Goal: Task Accomplishment & Management: Use online tool/utility

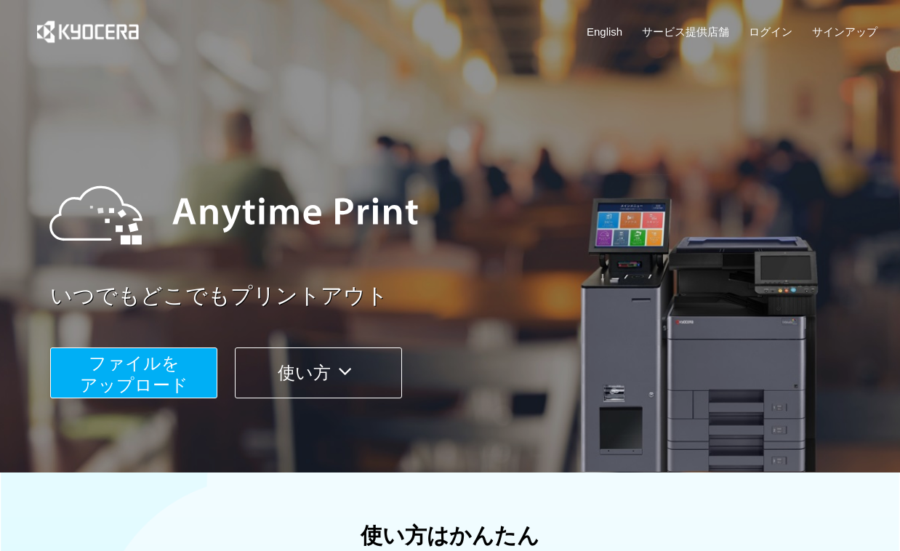
click at [134, 368] on span "ファイルを ​​アップロード" at bounding box center [134, 373] width 108 height 41
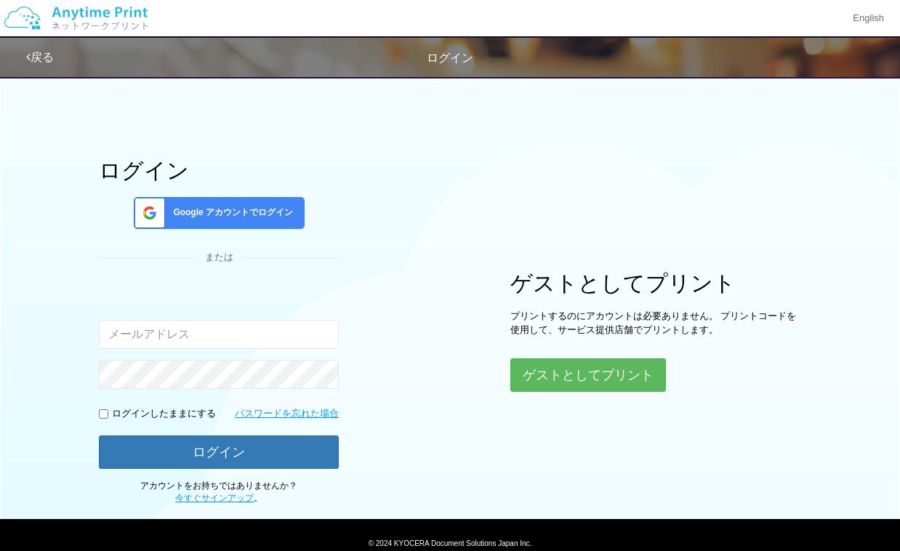
click at [44, 58] on link "戻る" at bounding box center [40, 57] width 28 height 12
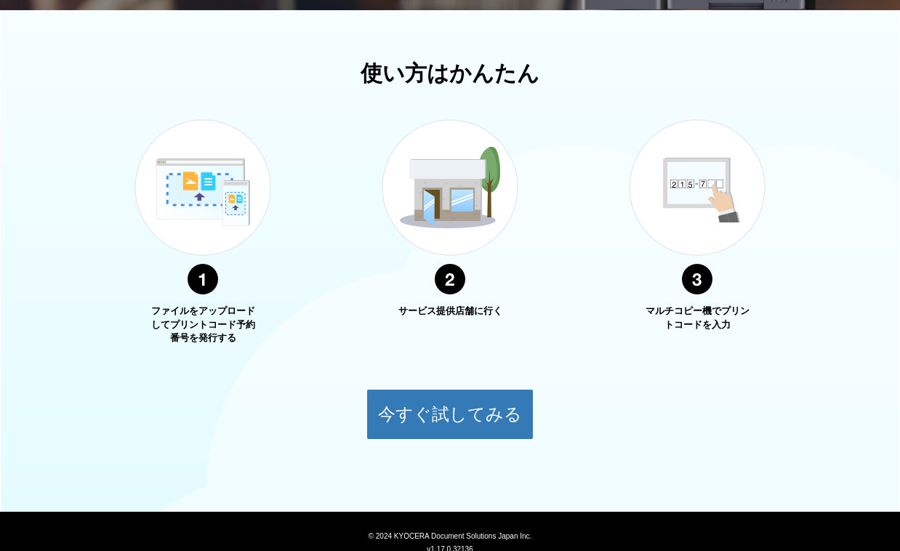
scroll to position [462, 0]
click at [219, 377] on div "今すぐ試してみる" at bounding box center [450, 403] width 900 height 73
drag, startPoint x: 156, startPoint y: 312, endPoint x: 235, endPoint y: 331, distance: 80.8
click at [235, 331] on p "ファイルをアップロードしてプリントコード予約番号を発行する" at bounding box center [202, 325] width 109 height 41
drag, startPoint x: 424, startPoint y: 310, endPoint x: 486, endPoint y: 321, distance: 63.5
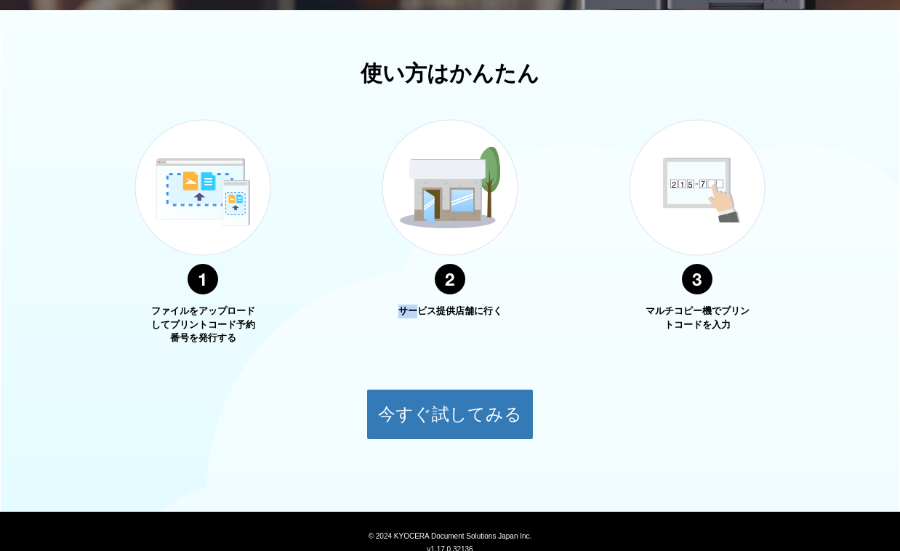
click at [486, 321] on div "サービス提供店舗に行く" at bounding box center [450, 218] width 182 height 253
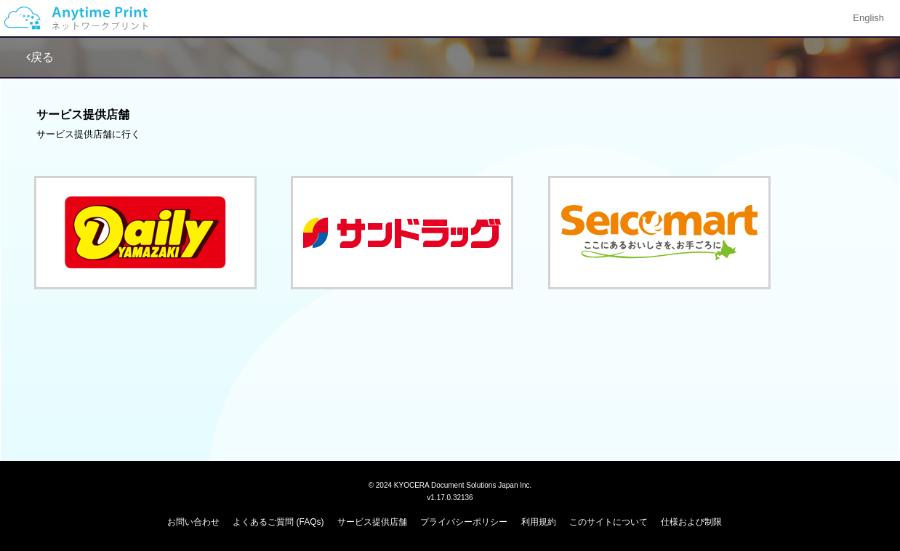
click at [44, 56] on link "戻る" at bounding box center [40, 57] width 28 height 12
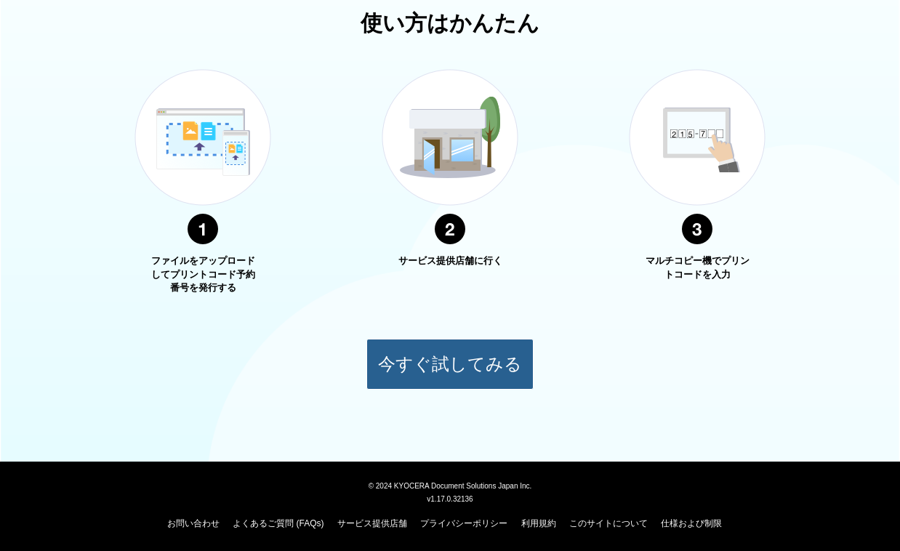
click at [443, 361] on button "今すぐ試してみる" at bounding box center [449, 364] width 167 height 51
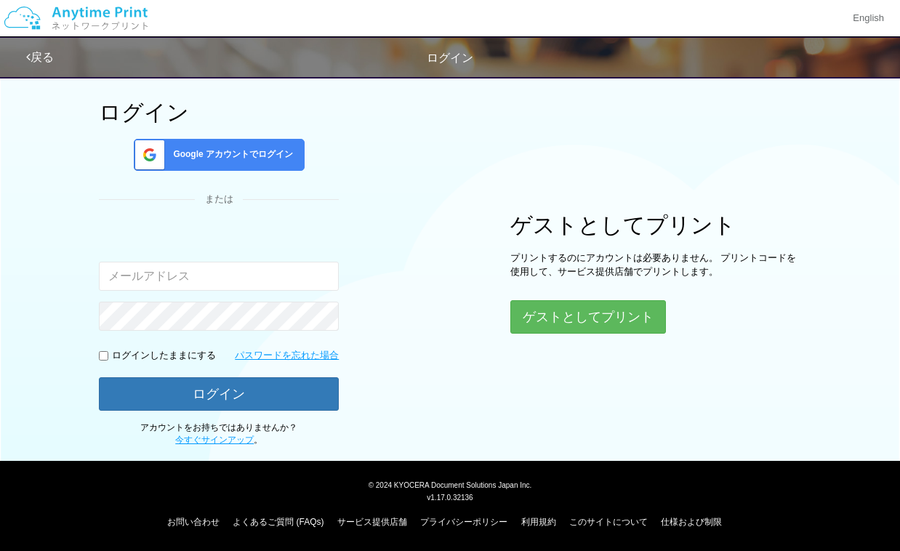
scroll to position [57, 0]
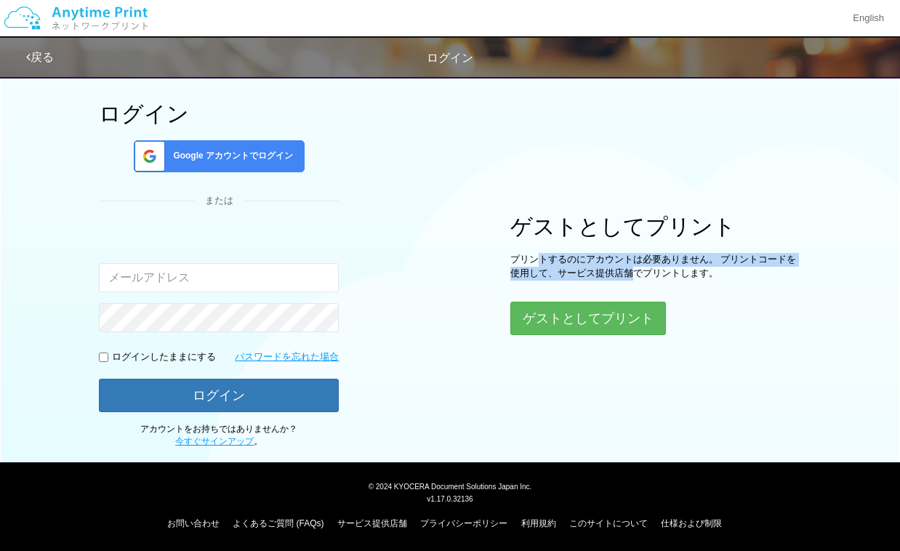
drag, startPoint x: 541, startPoint y: 260, endPoint x: 635, endPoint y: 270, distance: 94.3
click at [635, 270] on p "プリントするのにアカウントは必要ありません。 プリントコードを使用して、サービス提供店舗でプリントします。" at bounding box center [655, 266] width 291 height 27
drag, startPoint x: 521, startPoint y: 257, endPoint x: 649, endPoint y: 275, distance: 129.9
click at [649, 275] on p "プリントするのにアカウントは必要ありません。 プリントコードを使用して、サービス提供店舗でプリントします。" at bounding box center [655, 266] width 291 height 27
click at [618, 316] on button "ゲストとしてプリント" at bounding box center [588, 318] width 156 height 33
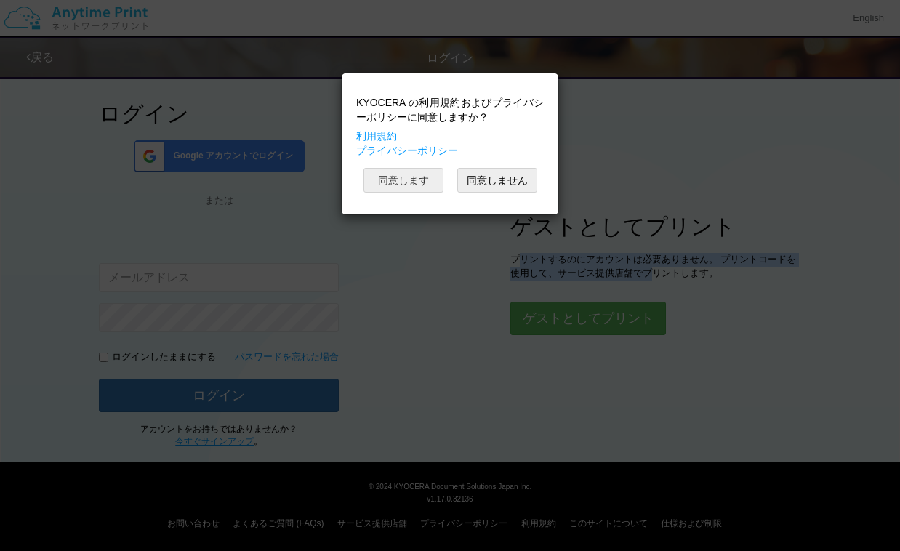
click at [422, 180] on button "同意します" at bounding box center [404, 180] width 80 height 25
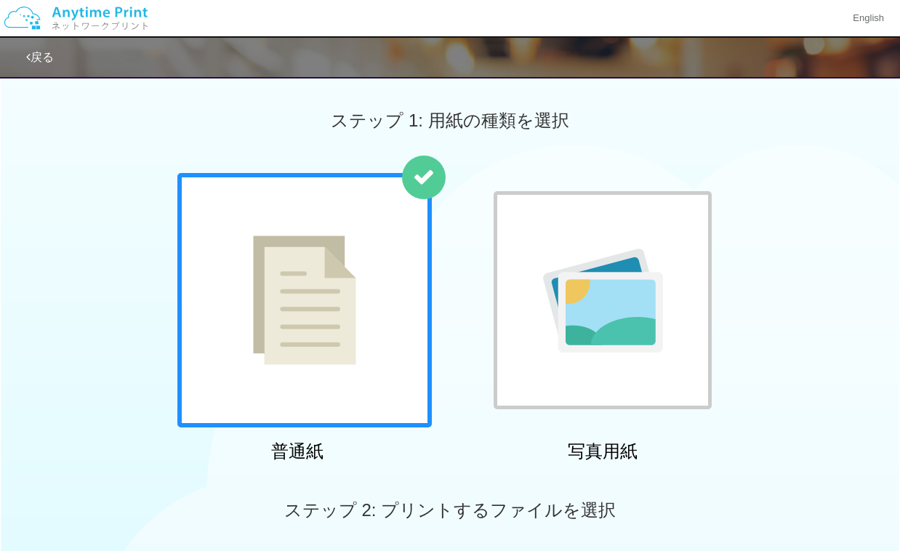
click at [313, 276] on img at bounding box center [304, 300] width 103 height 129
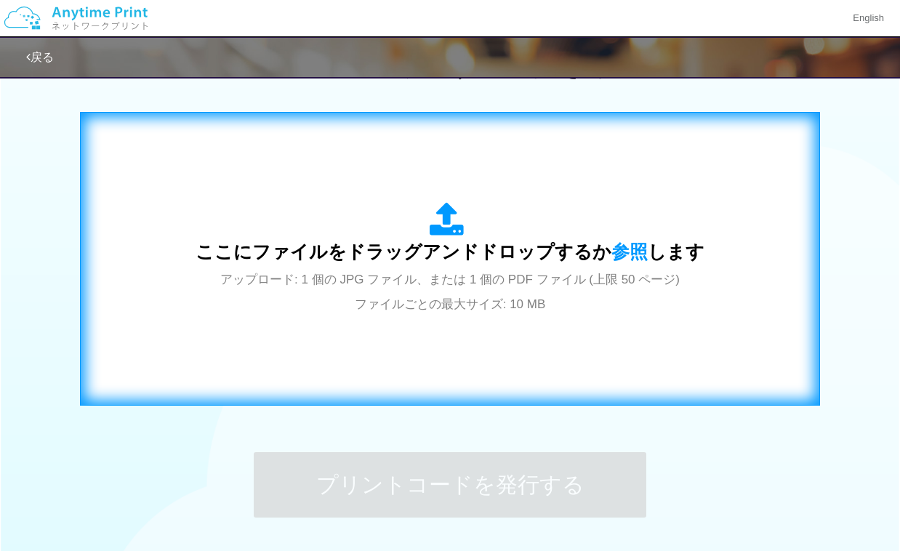
scroll to position [426, 0]
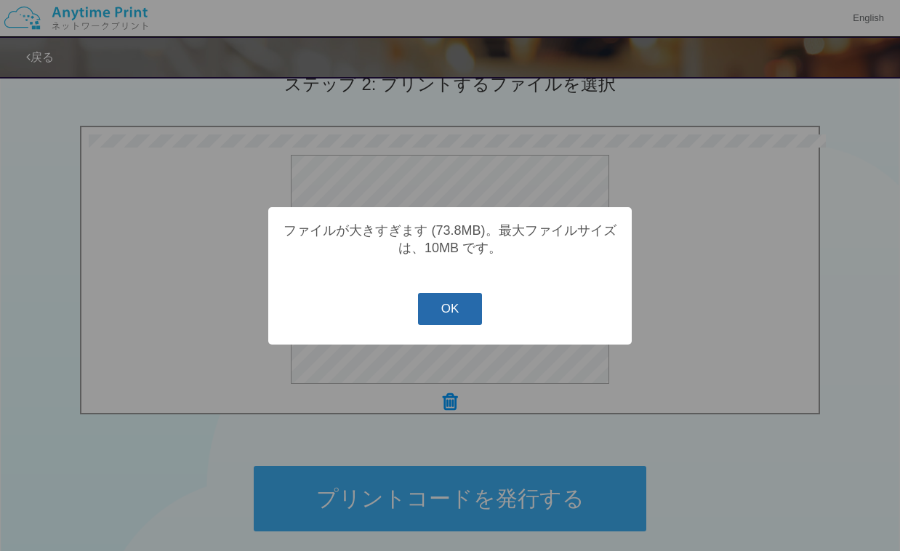
click at [465, 308] on button "OK" at bounding box center [450, 309] width 65 height 32
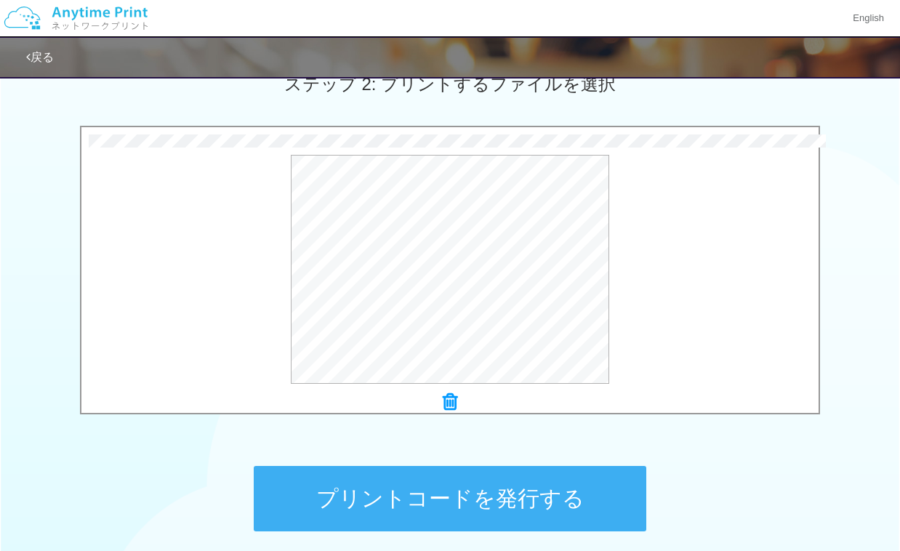
click at [451, 401] on icon at bounding box center [450, 402] width 15 height 19
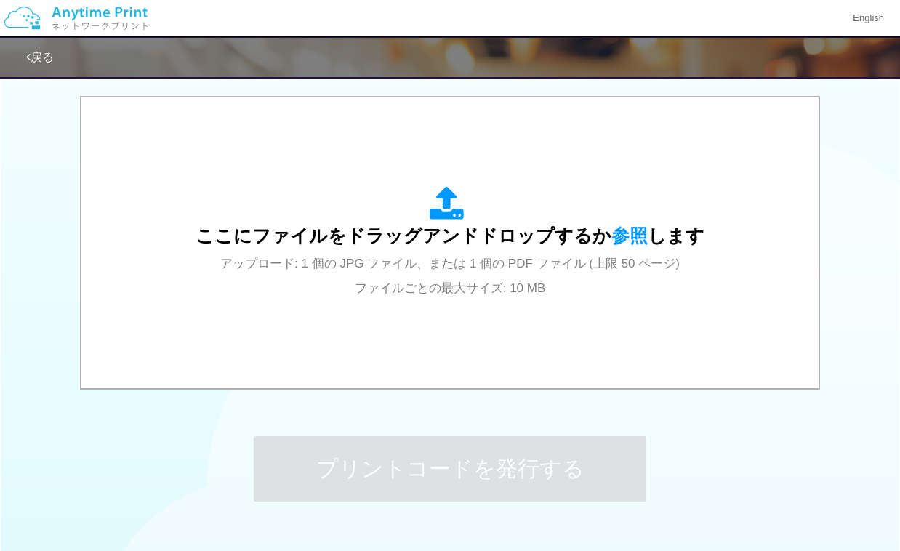
scroll to position [454, 0]
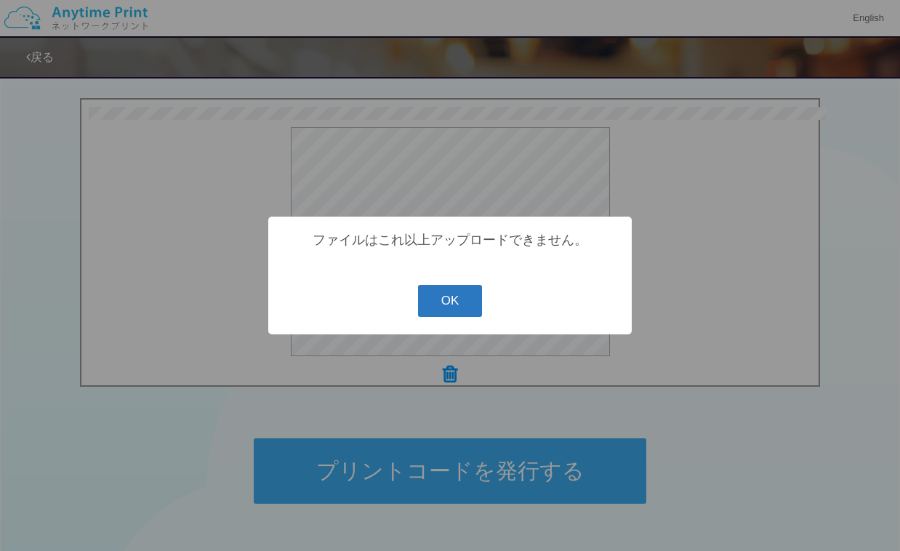
click at [444, 302] on button "OK" at bounding box center [450, 301] width 65 height 32
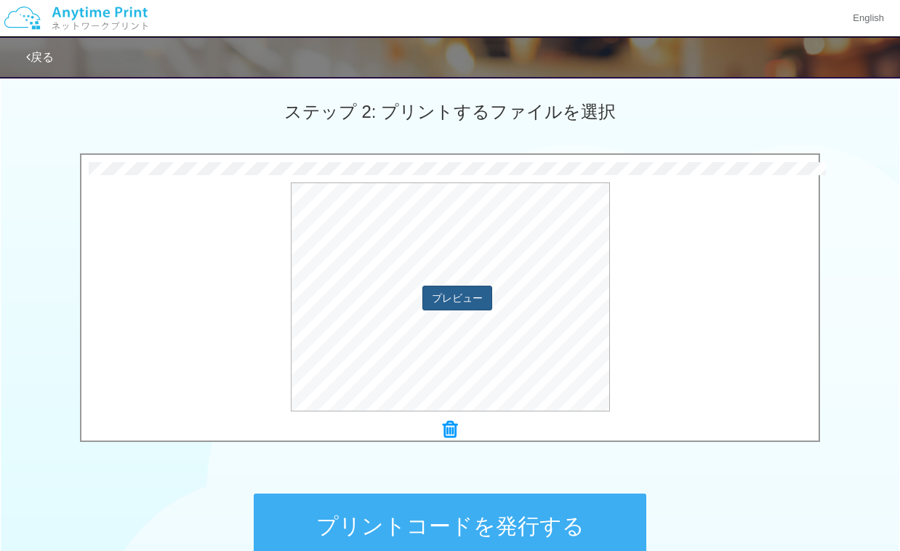
scroll to position [398, 0]
click at [447, 425] on icon at bounding box center [450, 429] width 15 height 19
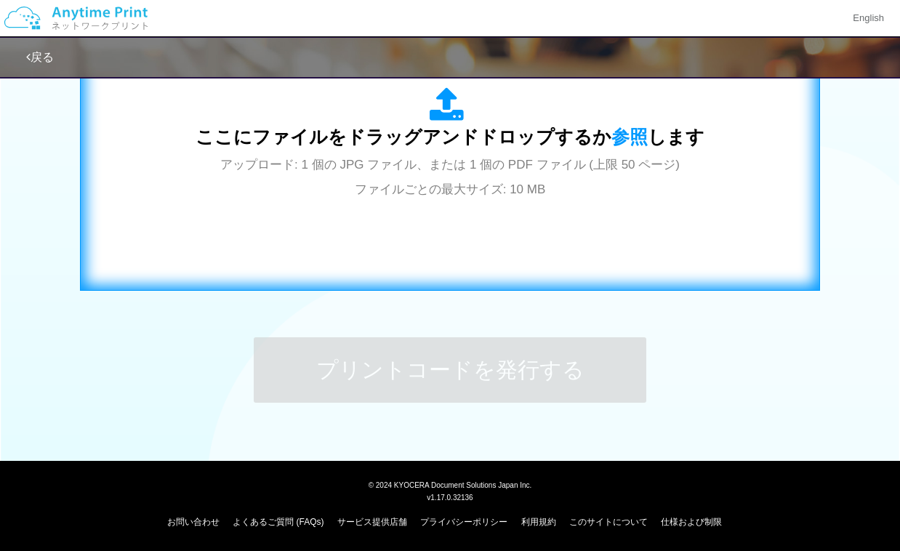
scroll to position [554, 0]
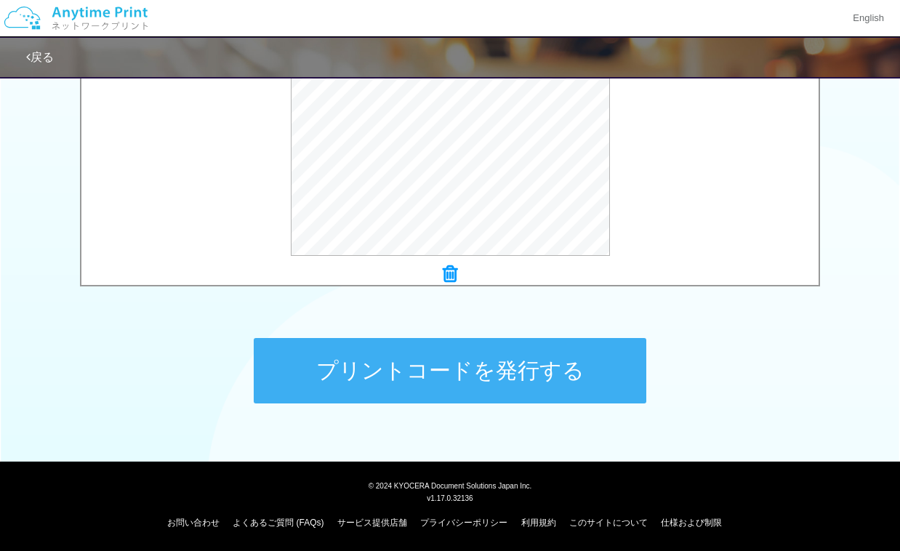
click at [485, 374] on button "プリントコードを発行する" at bounding box center [450, 370] width 393 height 65
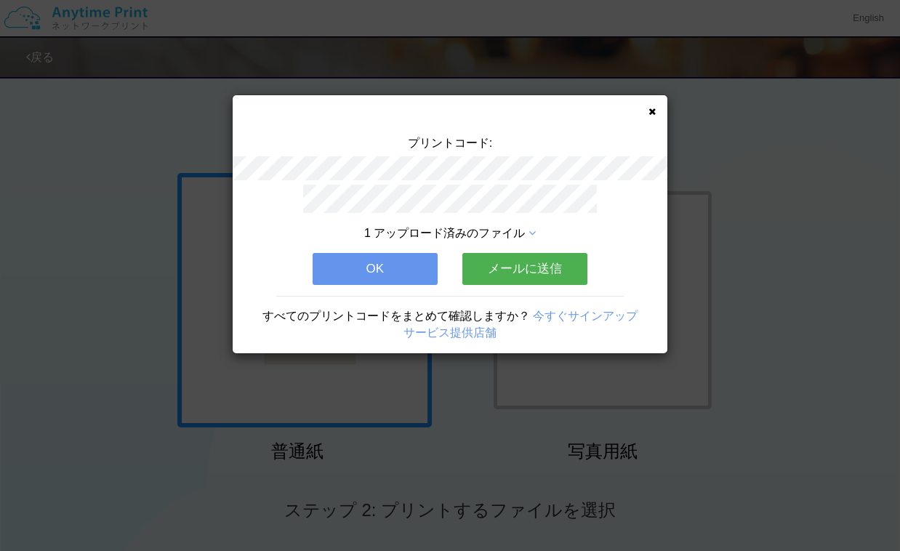
click at [530, 229] on icon at bounding box center [532, 234] width 7 height 12
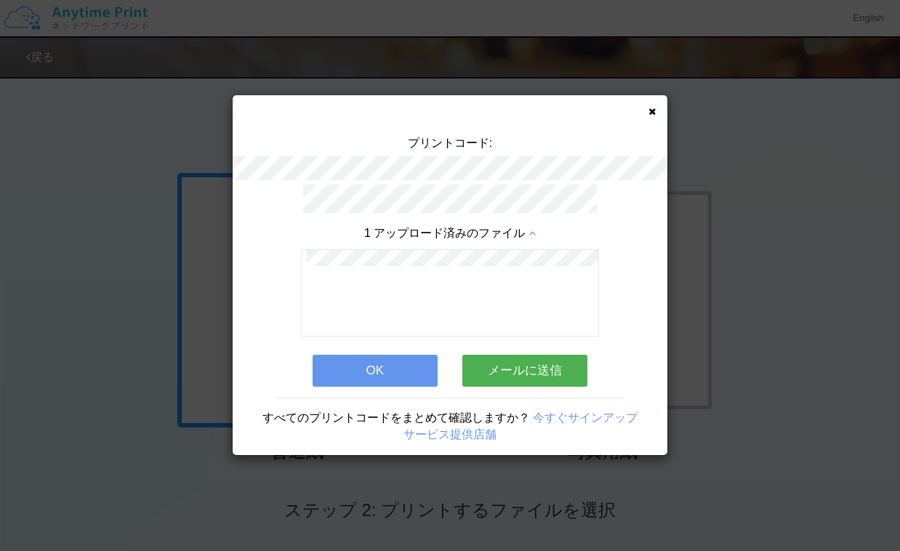
click at [530, 229] on icon at bounding box center [532, 234] width 7 height 12
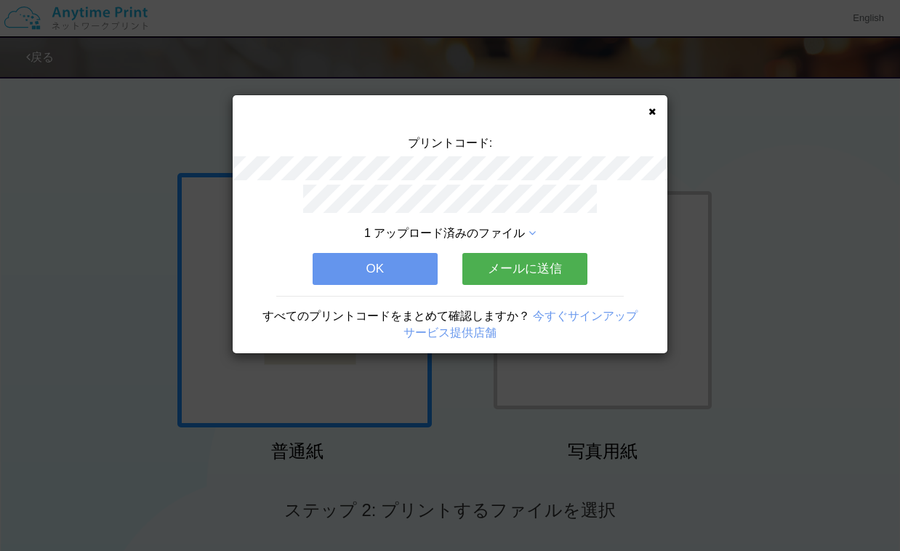
click at [502, 273] on button "メールに送信" at bounding box center [524, 269] width 125 height 32
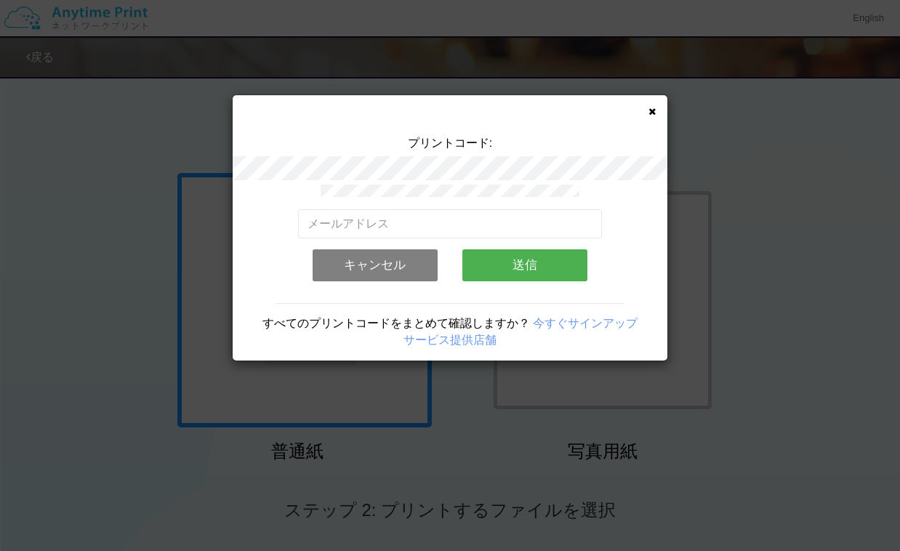
click at [386, 262] on button "キャンセル" at bounding box center [375, 265] width 125 height 32
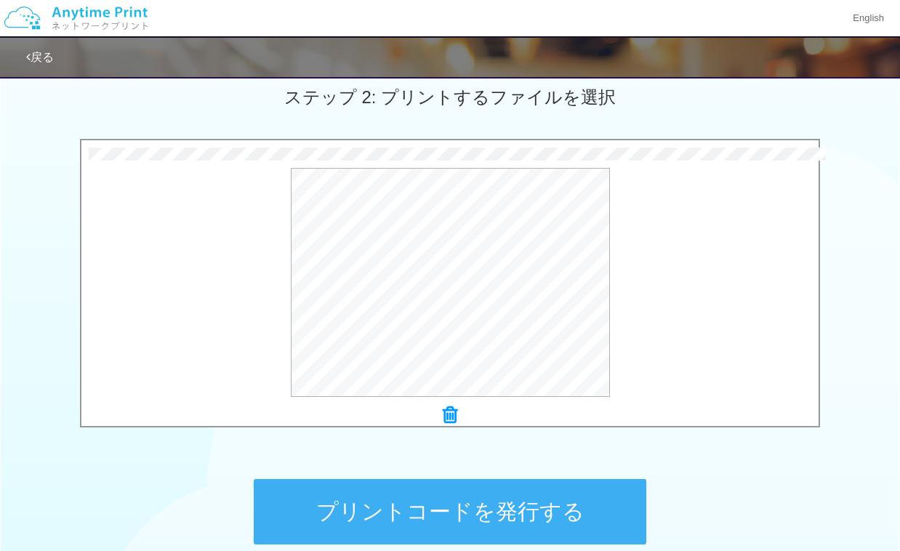
scroll to position [407, 0]
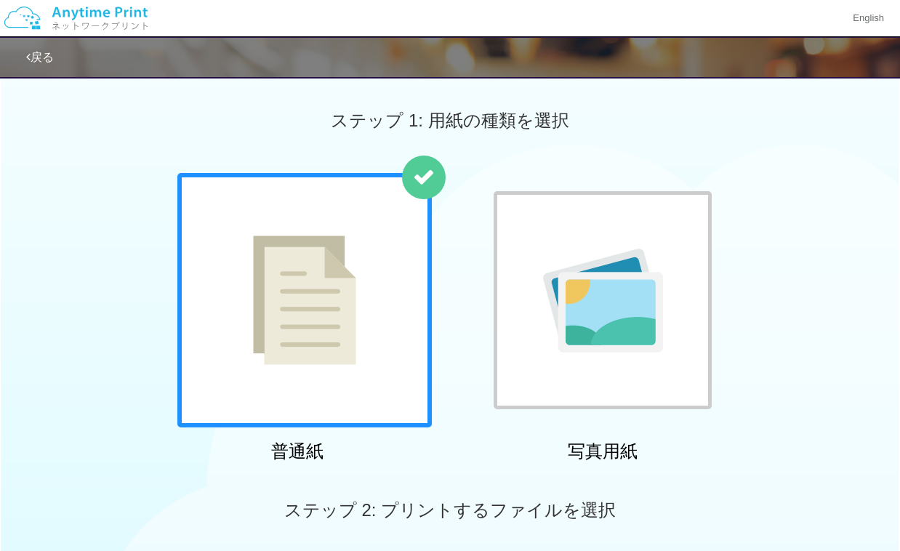
click at [41, 51] on link "戻る" at bounding box center [40, 57] width 28 height 12
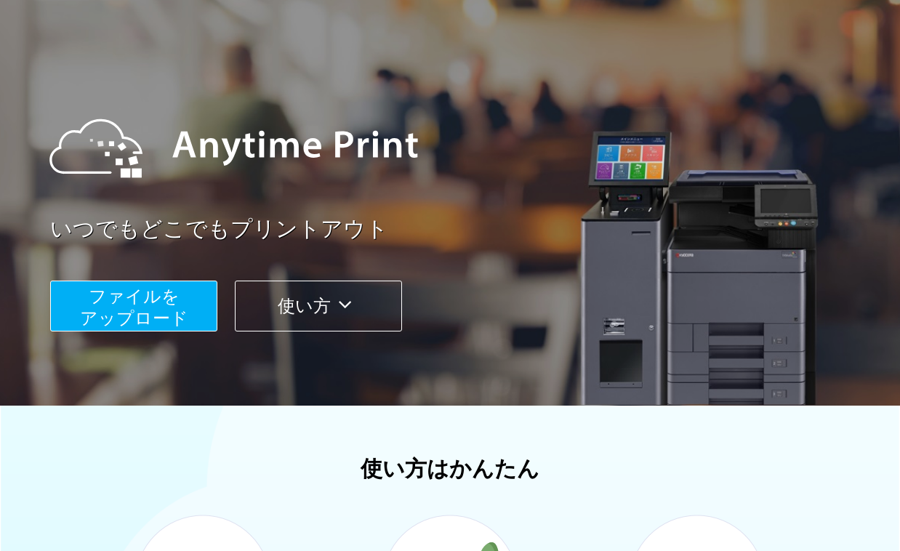
scroll to position [121, -1]
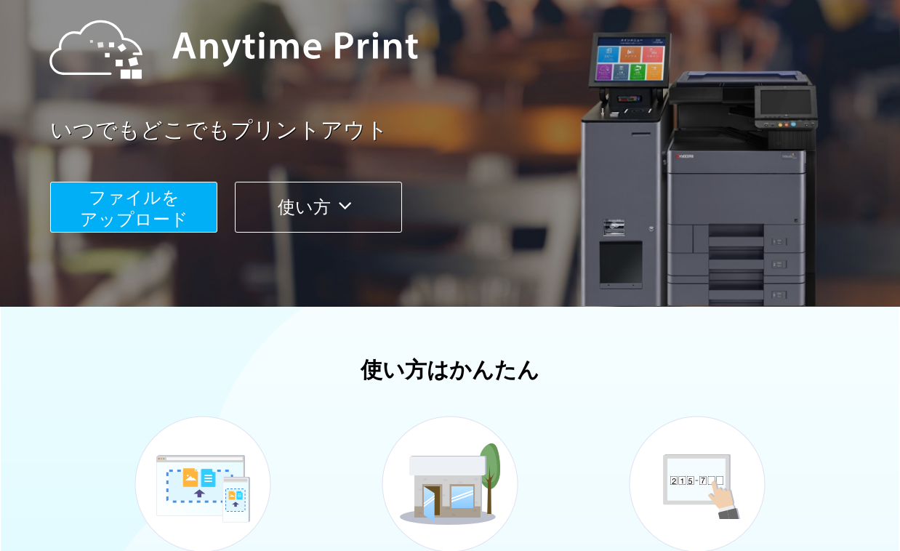
click at [160, 216] on span "ファイルを ​​アップロード" at bounding box center [134, 208] width 108 height 41
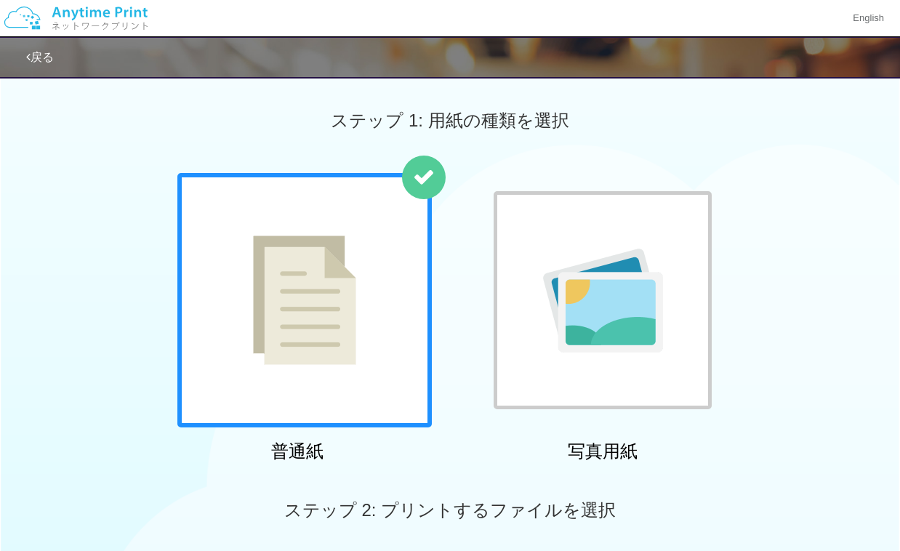
click at [112, 11] on img at bounding box center [76, 18] width 155 height 51
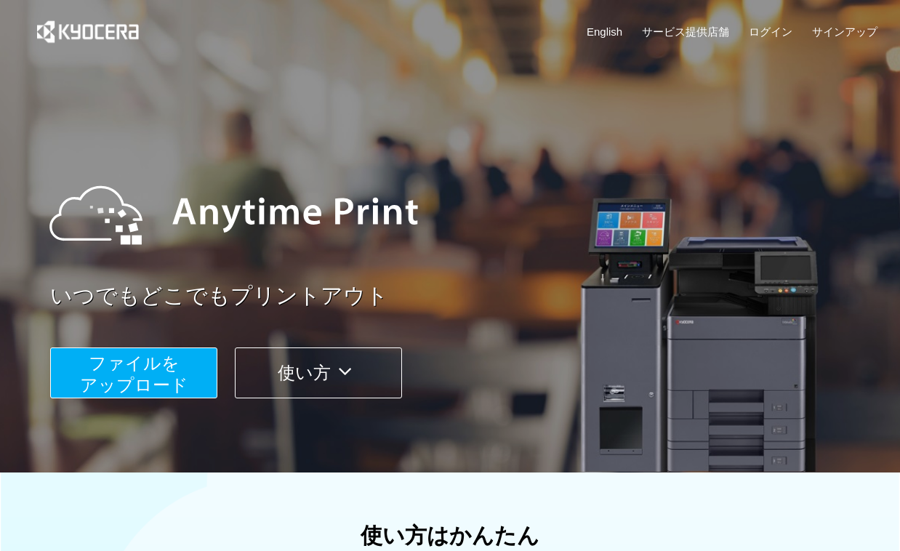
click at [353, 369] on icon at bounding box center [345, 372] width 28 height 22
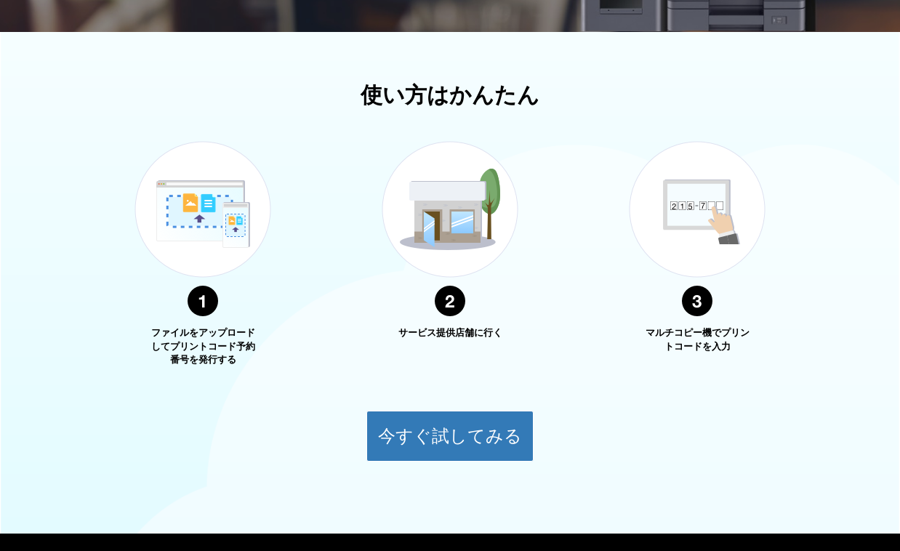
scroll to position [513, 0]
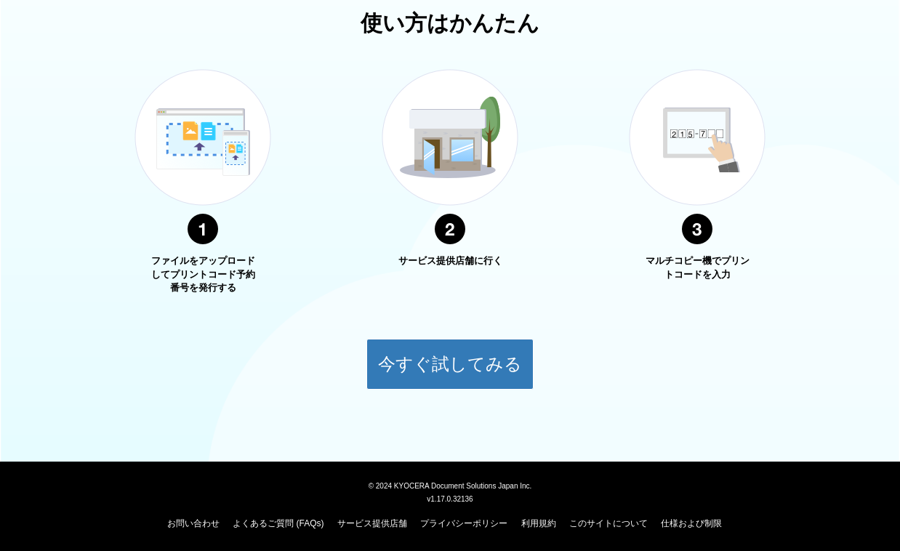
click at [196, 225] on img at bounding box center [203, 157] width 182 height 230
click at [302, 523] on link "よくあるご質問 (FAQs)" at bounding box center [278, 523] width 91 height 10
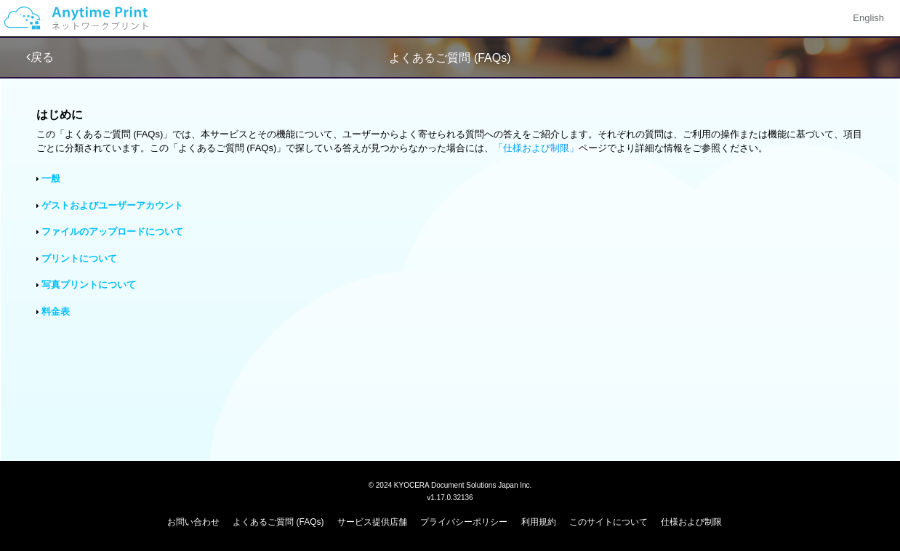
click at [63, 230] on link "ファイルのアップロードについて" at bounding box center [112, 231] width 142 height 11
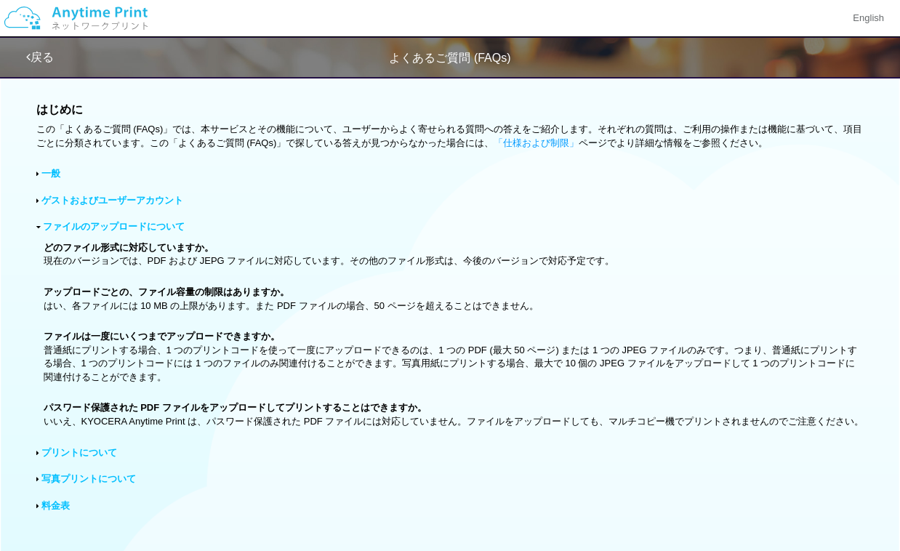
scroll to position [5, 0]
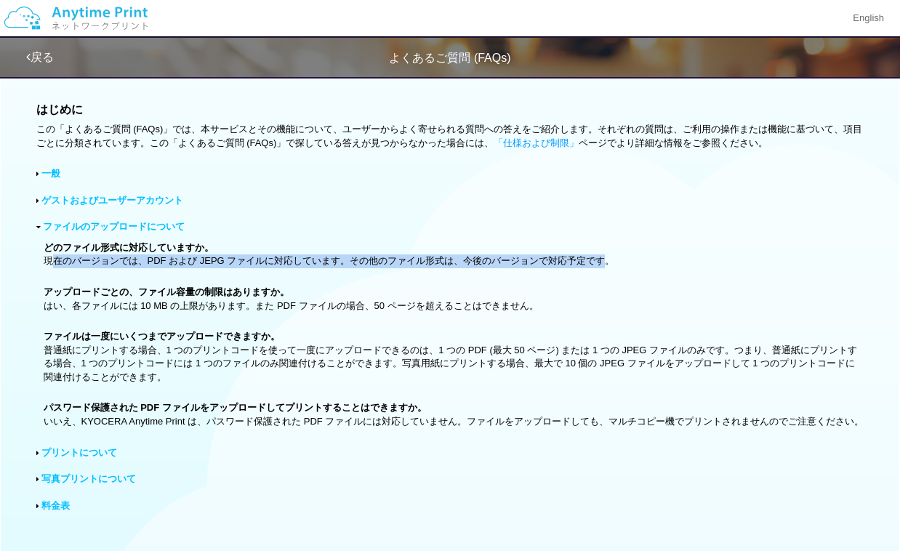
drag, startPoint x: 52, startPoint y: 257, endPoint x: 599, endPoint y: 261, distance: 546.7
click at [599, 261] on p "どのファイル形式に対応していますか。 現在のバージョンでは、PDF および JEPG ファイルに対応しています。その他のファイル形式は、今後のバージョンで対応…" at bounding box center [454, 254] width 821 height 27
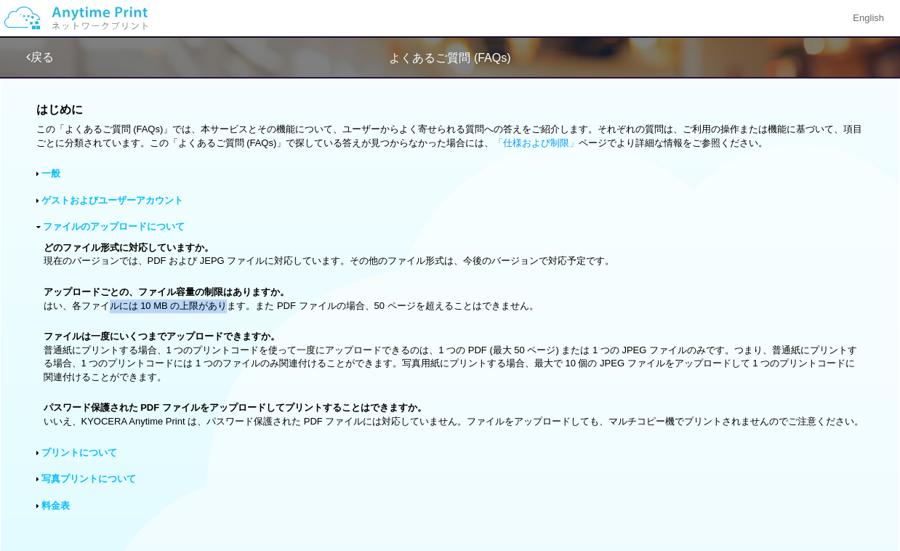
drag, startPoint x: 106, startPoint y: 302, endPoint x: 230, endPoint y: 300, distance: 123.6
click at [230, 300] on p "アップロードごとの、ファイル容量の制限はありますか。 はい、各ファイルには 10 MB の上限があります。また PDF ファイルの場合、50 ページを超えるこ…" at bounding box center [454, 299] width 821 height 27
drag, startPoint x: 139, startPoint y: 345, endPoint x: 238, endPoint y: 343, distance: 98.9
click at [238, 343] on p "ファイルは一度にいくつまでアップロードできますか。 普通紙にプリントする場合、1 つのプリントコードを使って一度にアップロードできるのは、1 つの PDF (…" at bounding box center [454, 357] width 821 height 54
click at [85, 343] on p "ファイルは一度にいくつまでアップロードできますか。 普通紙にプリントする場合、1 つのプリントコードを使って一度にアップロードできるのは、1 つの PDF (…" at bounding box center [454, 357] width 821 height 54
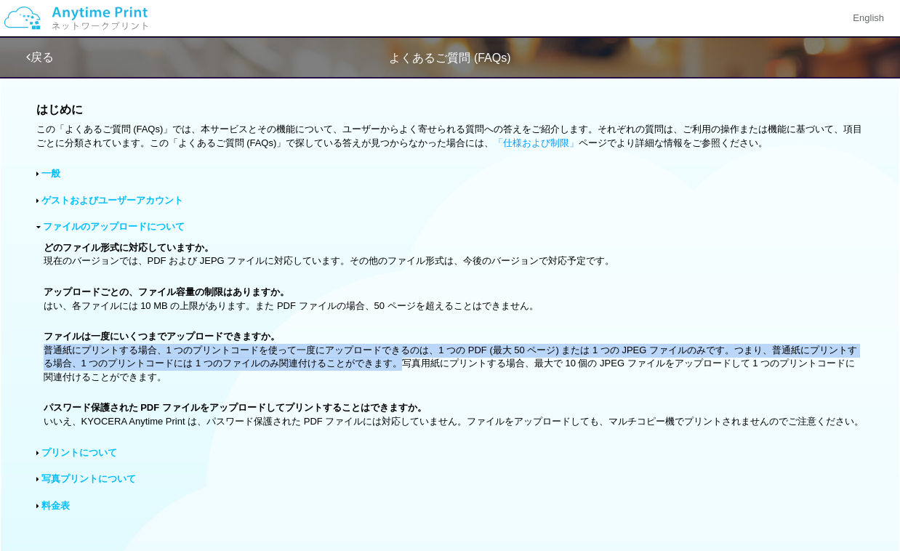
drag, startPoint x: 44, startPoint y: 345, endPoint x: 411, endPoint y: 358, distance: 368.1
click at [411, 358] on p "ファイルは一度にいくつまでアップロードできますか。 普通紙にプリントする場合、1 つのプリントコードを使って一度にアップロードできるのは、1 つの PDF (…" at bounding box center [454, 357] width 821 height 54
click at [406, 360] on p "ファイルは一度にいくつまでアップロードできますか。 普通紙にプリントする場合、1 つのプリントコードを使って一度にアップロードできるのは、1 つの PDF (…" at bounding box center [454, 357] width 821 height 54
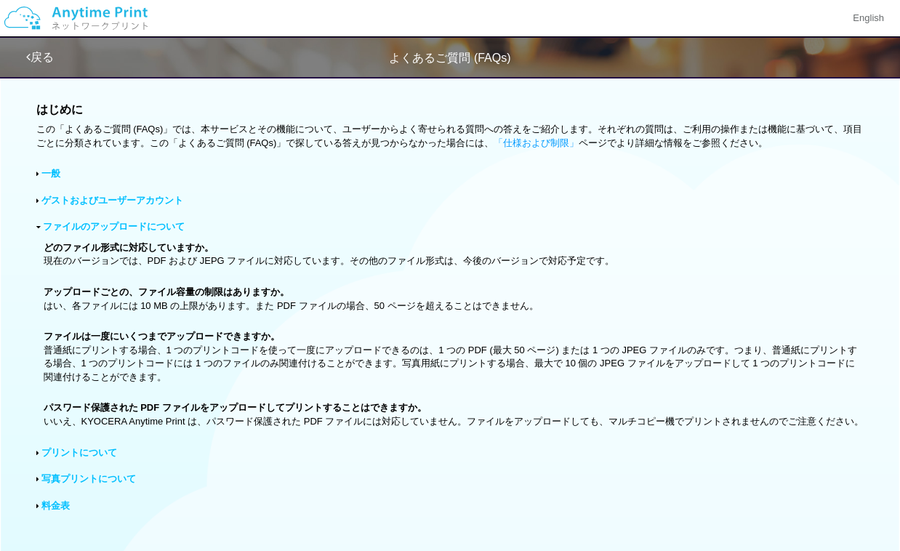
click at [45, 57] on link "戻る" at bounding box center [40, 57] width 28 height 12
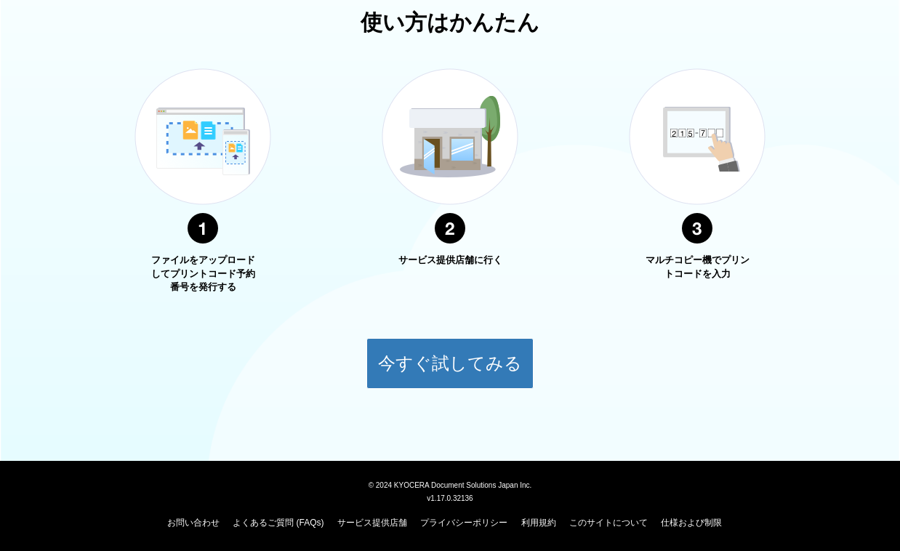
scroll to position [513, 0]
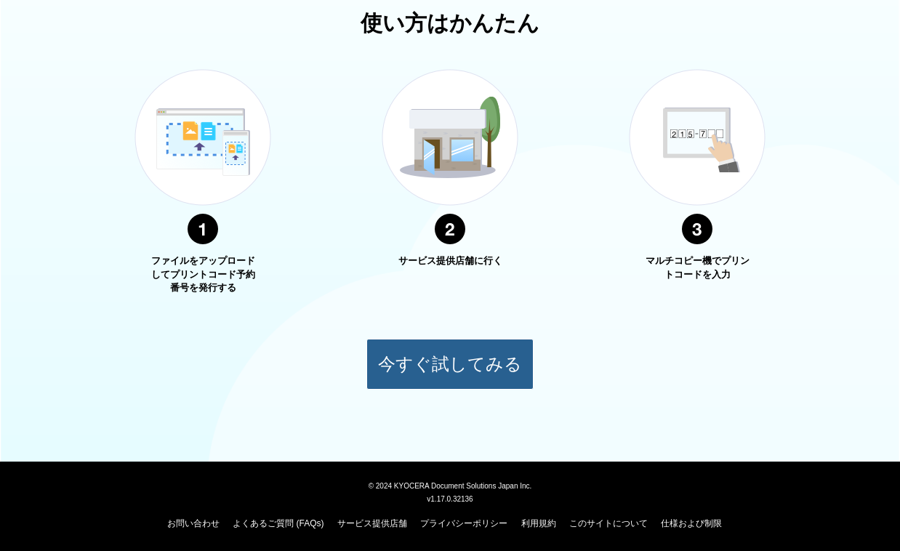
click at [495, 356] on button "今すぐ試してみる" at bounding box center [449, 364] width 167 height 51
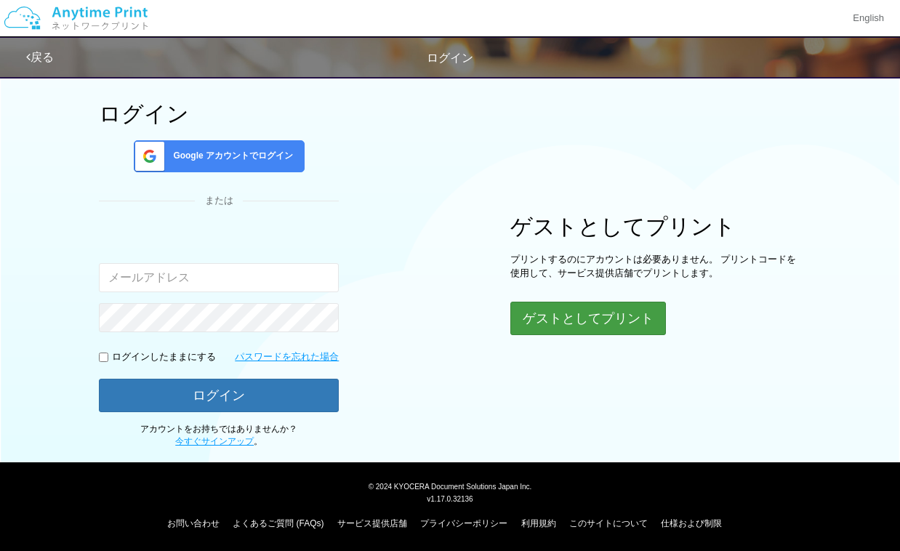
click at [567, 324] on button "ゲストとしてプリント" at bounding box center [588, 318] width 156 height 33
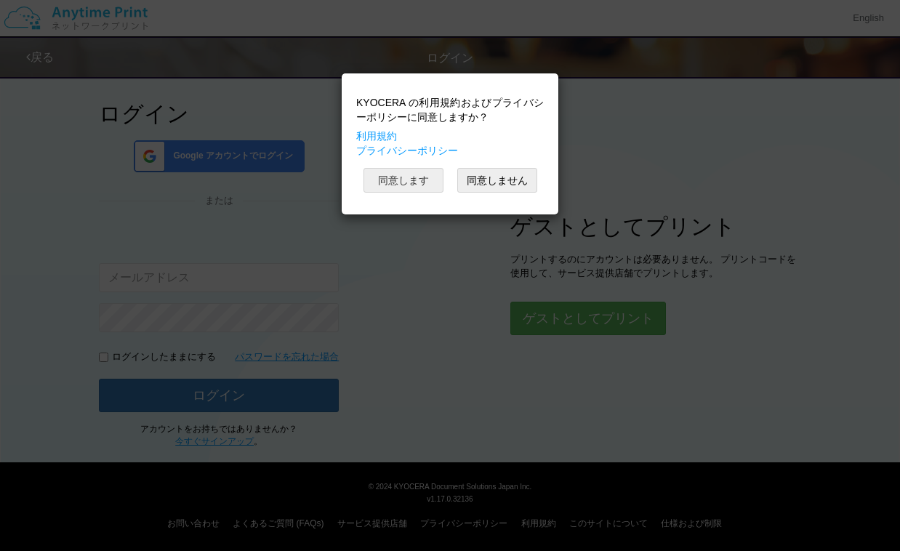
click at [408, 174] on button "同意します" at bounding box center [404, 180] width 80 height 25
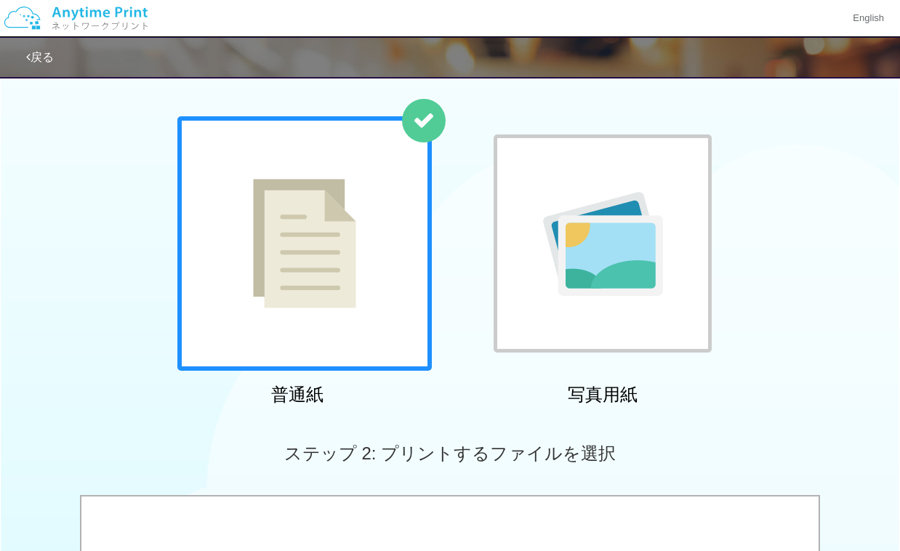
click at [345, 206] on img at bounding box center [304, 243] width 103 height 129
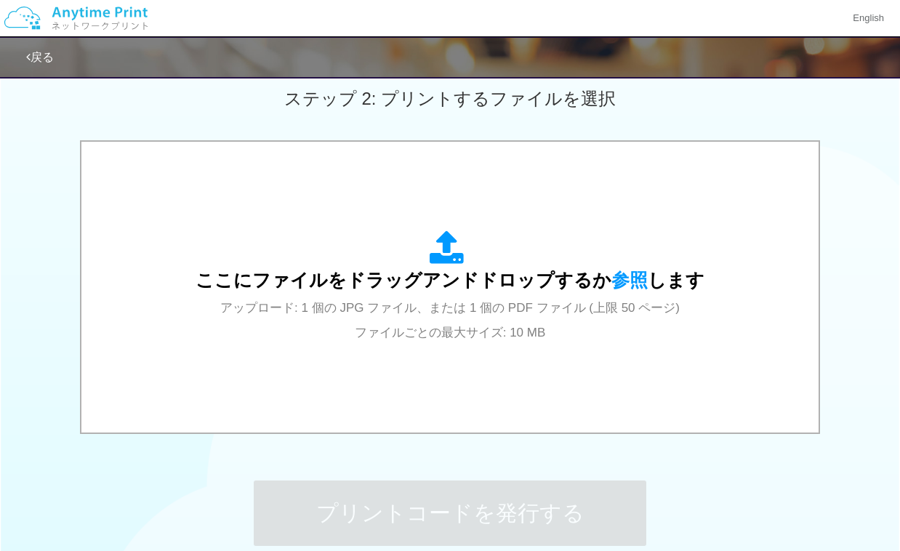
scroll to position [414, 0]
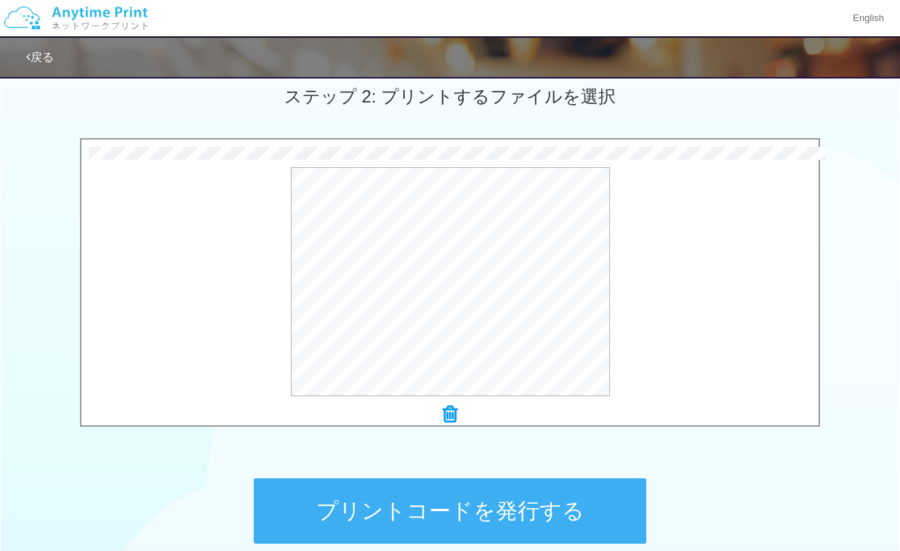
click at [454, 499] on button "プリントコードを発行する" at bounding box center [450, 510] width 393 height 65
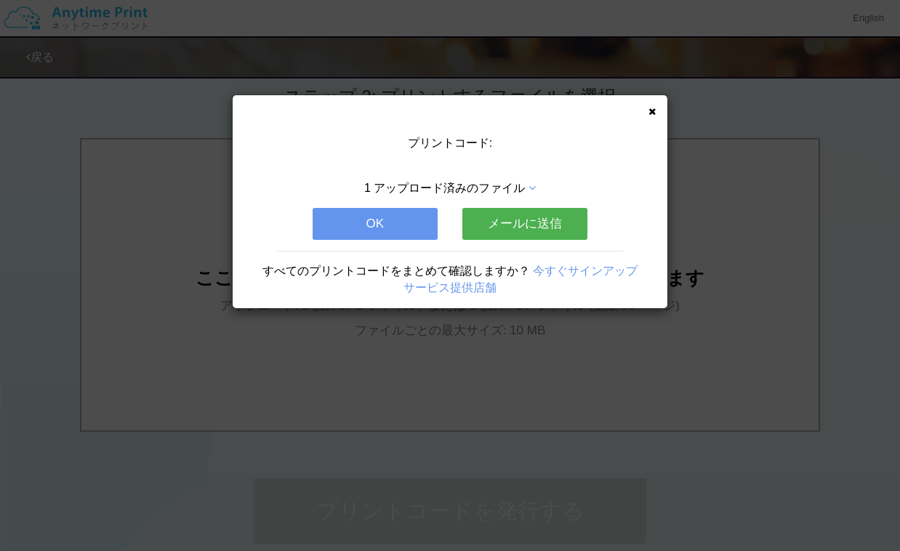
scroll to position [0, 0]
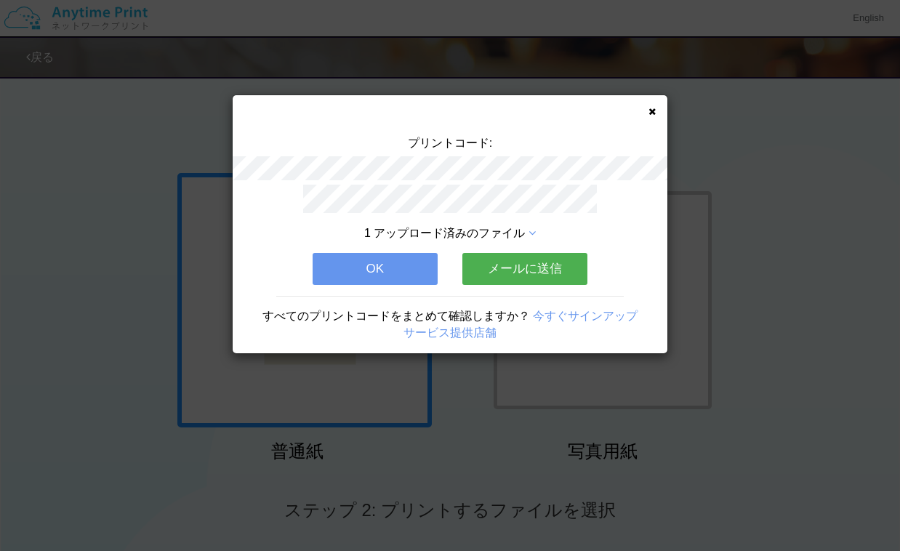
click at [405, 261] on button "OK" at bounding box center [375, 269] width 125 height 32
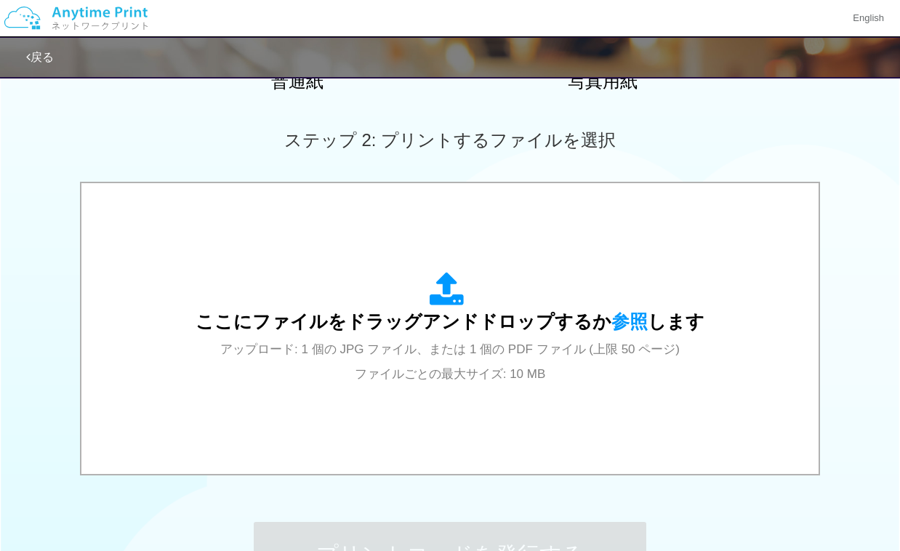
scroll to position [386, 0]
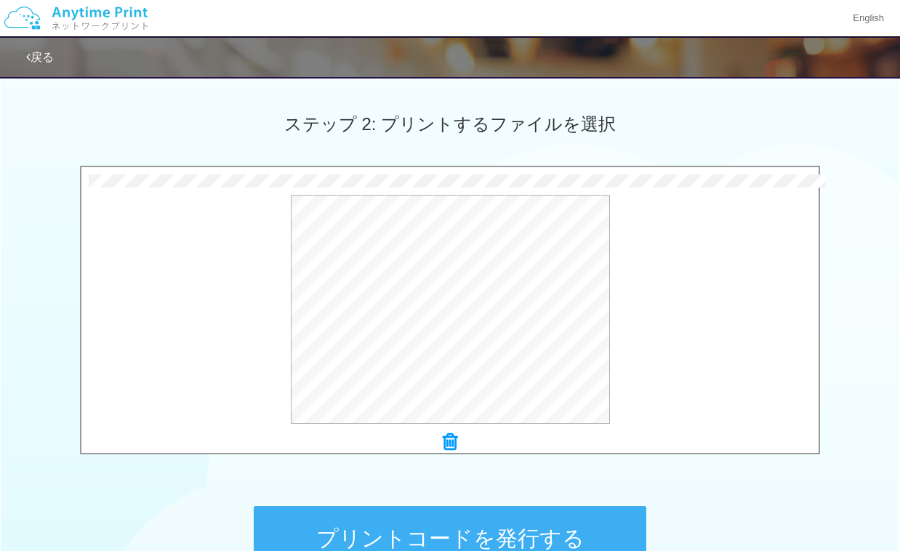
click at [497, 520] on button "プリントコードを発行する" at bounding box center [450, 538] width 393 height 65
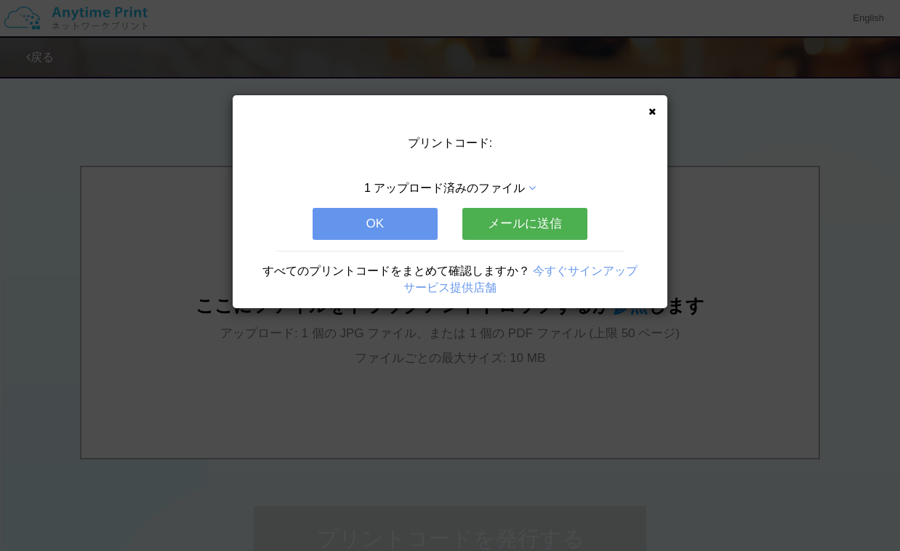
scroll to position [0, 0]
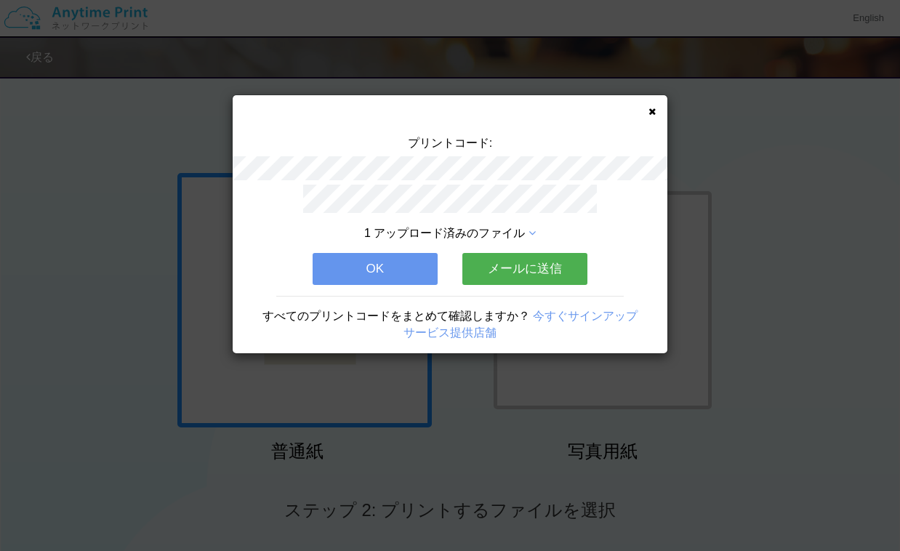
click at [390, 265] on button "OK" at bounding box center [375, 269] width 125 height 32
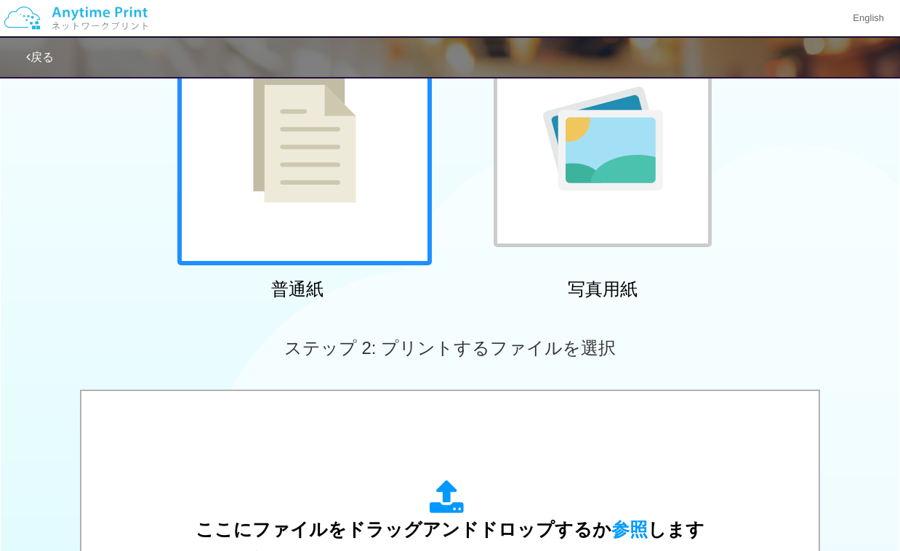
scroll to position [403, 0]
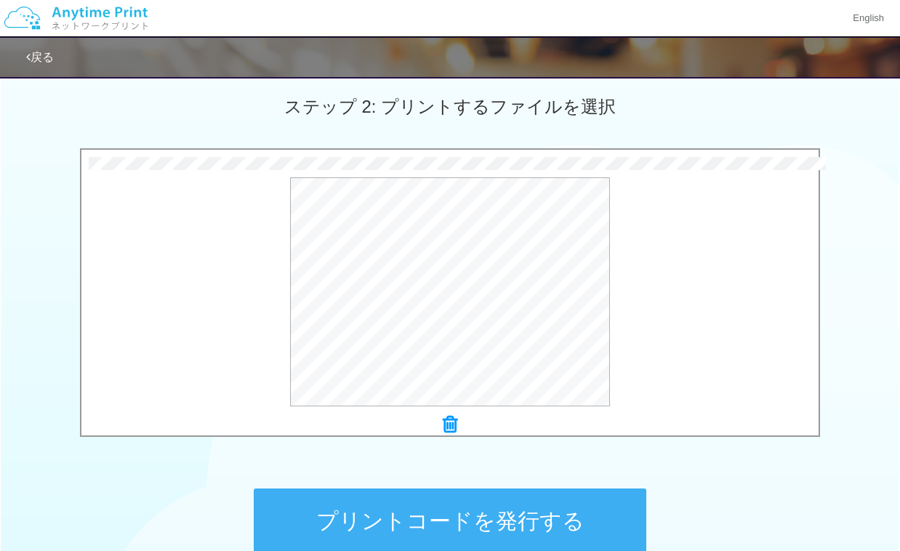
click at [525, 502] on button "プリントコードを発行する" at bounding box center [450, 521] width 393 height 65
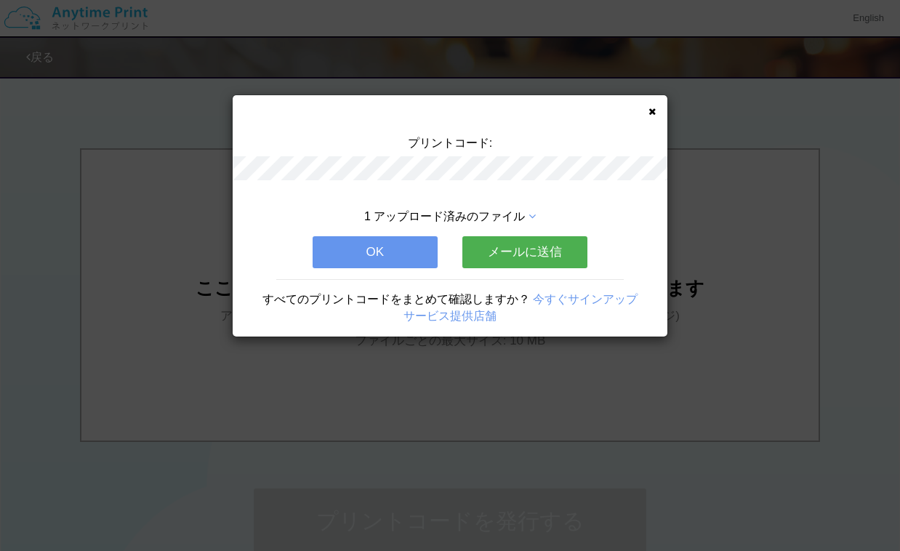
scroll to position [0, 0]
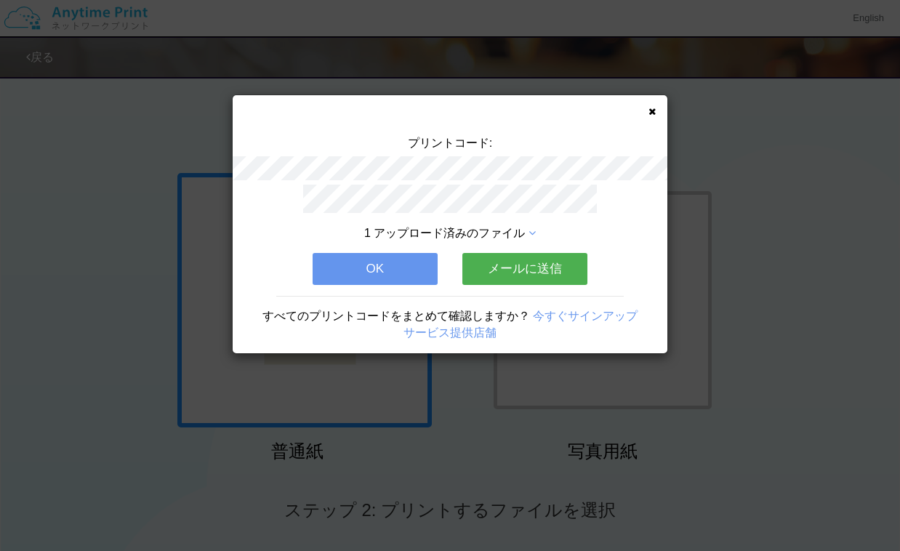
click at [417, 271] on button "OK" at bounding box center [375, 269] width 125 height 32
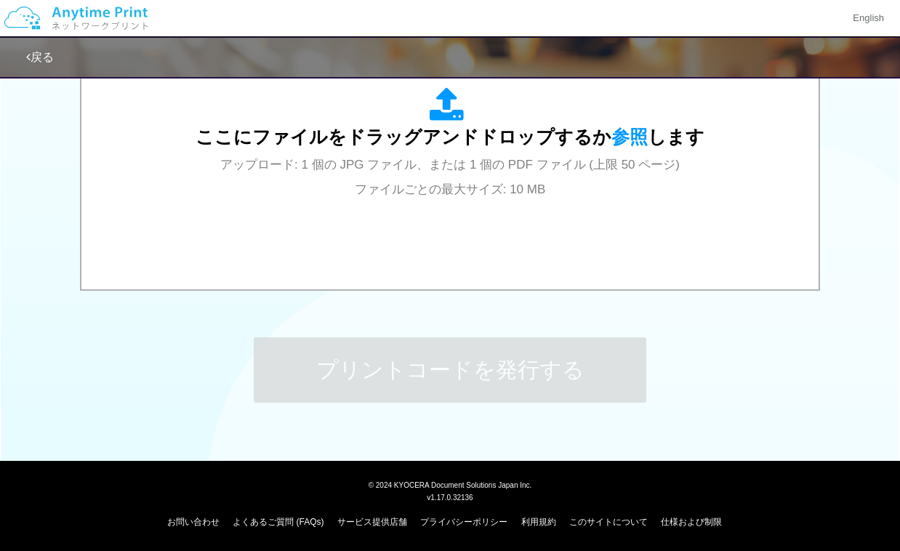
scroll to position [554, 0]
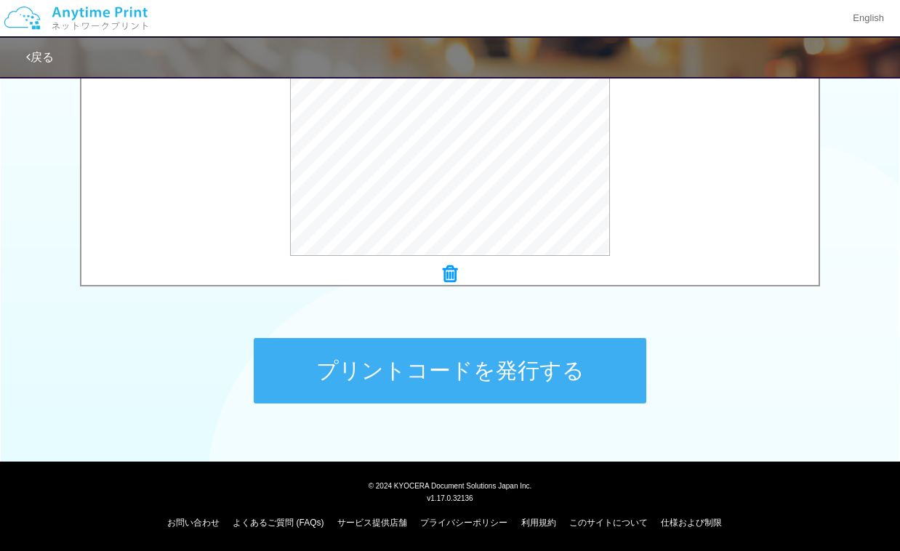
click at [477, 368] on button "プリントコードを発行する" at bounding box center [450, 370] width 393 height 65
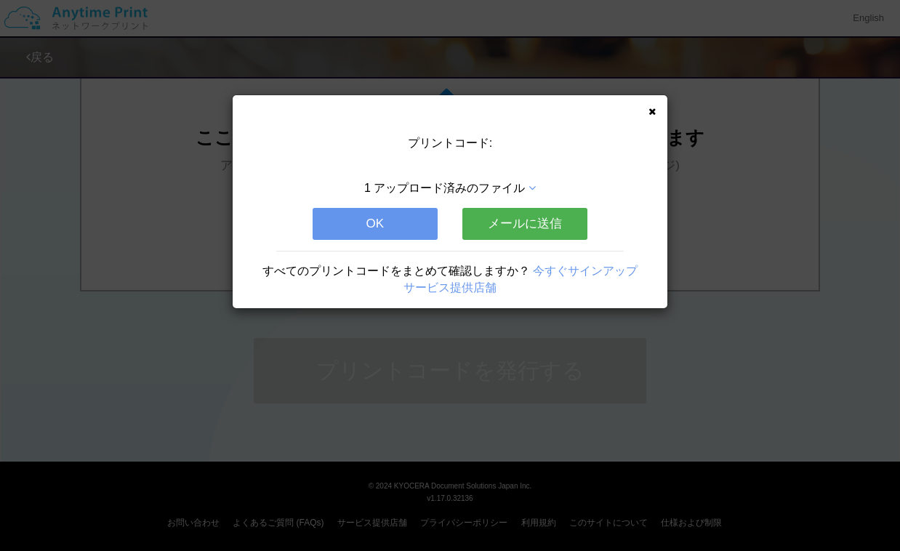
scroll to position [0, 0]
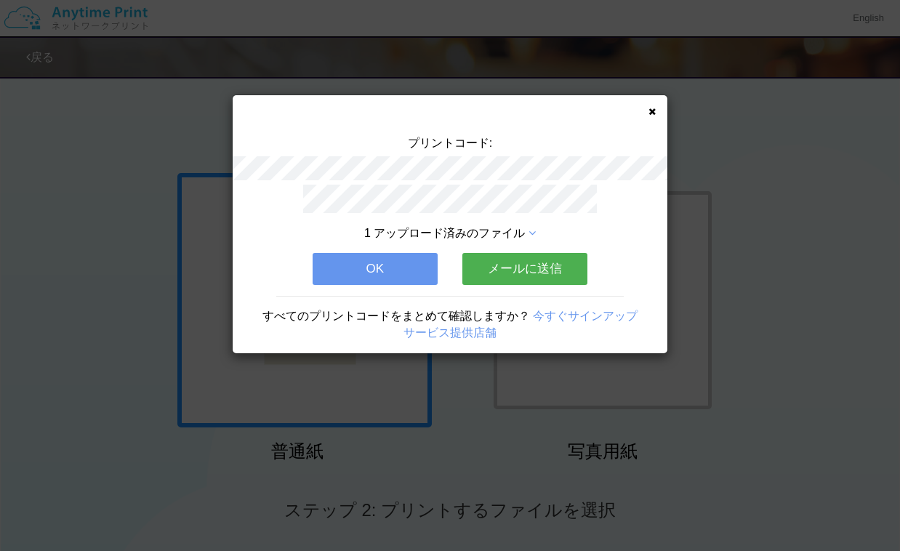
click at [405, 273] on button "OK" at bounding box center [375, 269] width 125 height 32
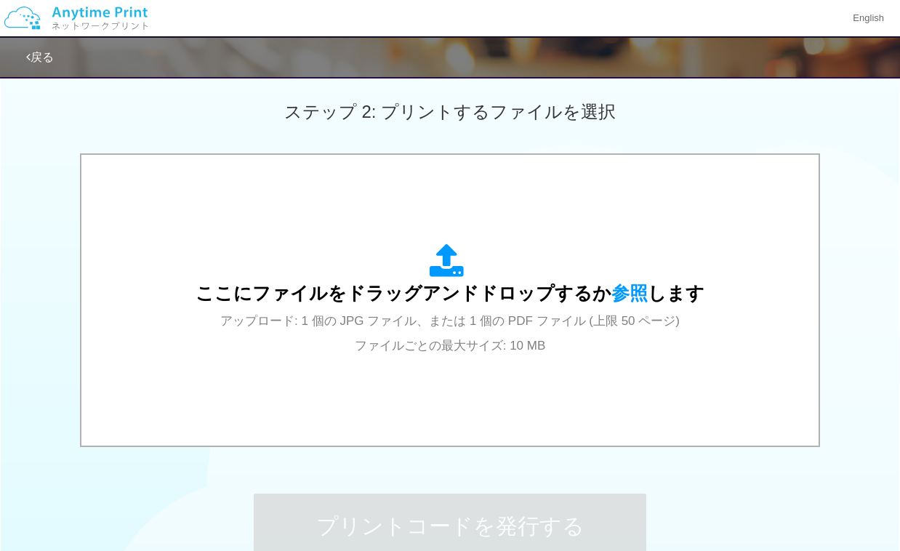
scroll to position [444, 0]
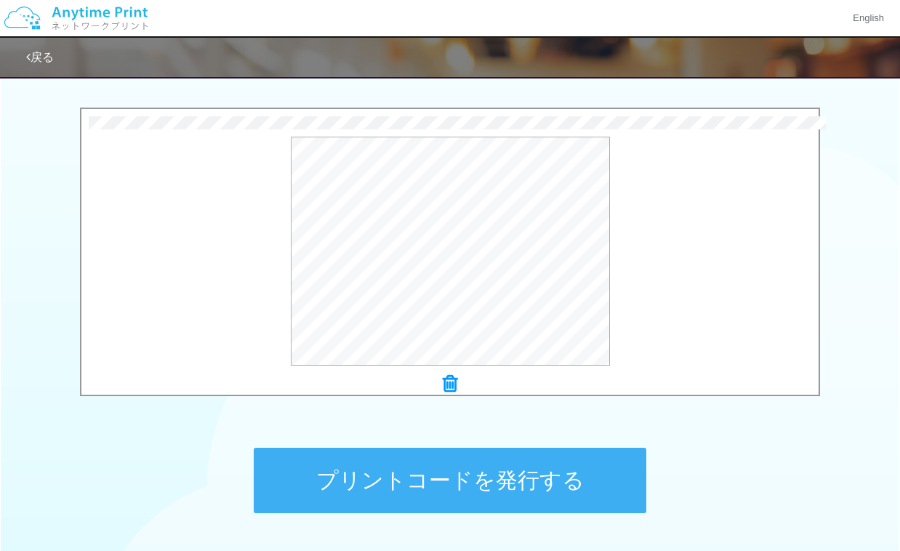
click at [488, 475] on button "プリントコードを発行する" at bounding box center [450, 480] width 393 height 65
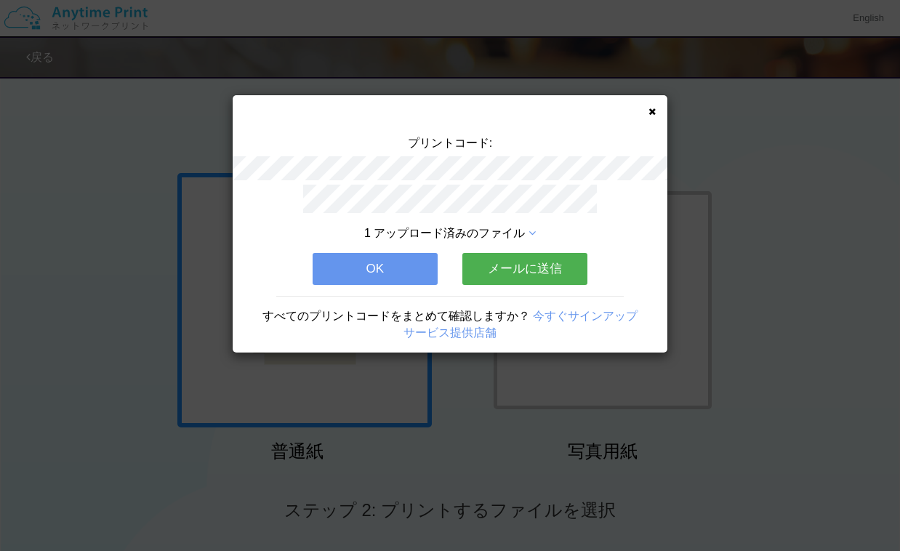
click at [387, 259] on button "OK" at bounding box center [375, 269] width 125 height 32
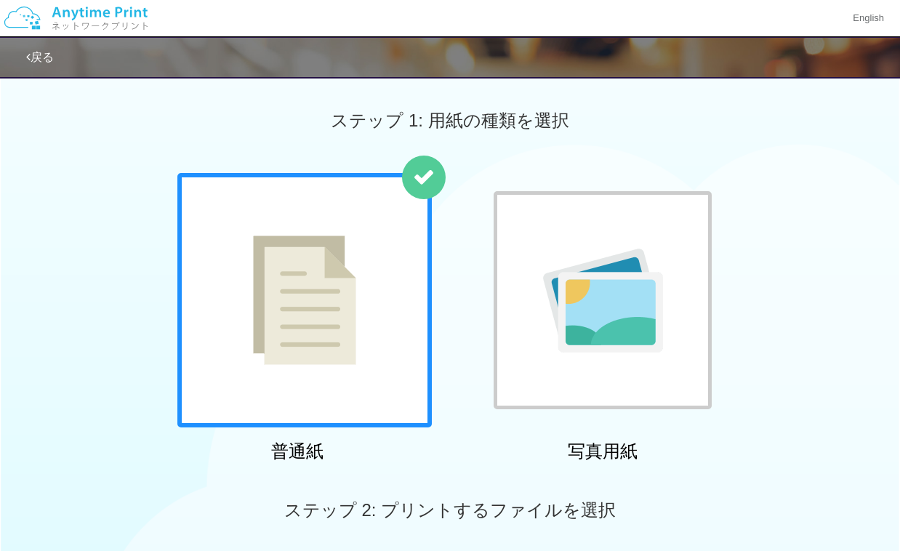
click at [115, 27] on img at bounding box center [76, 18] width 155 height 51
